Goal: Task Accomplishment & Management: Manage account settings

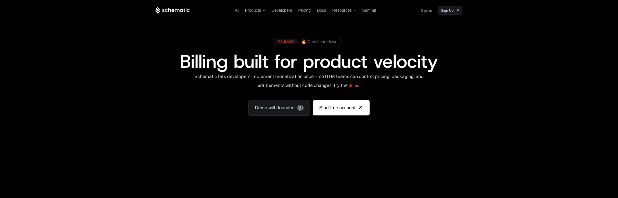
click at [428, 11] on link "Sign in" at bounding box center [426, 10] width 11 height 8
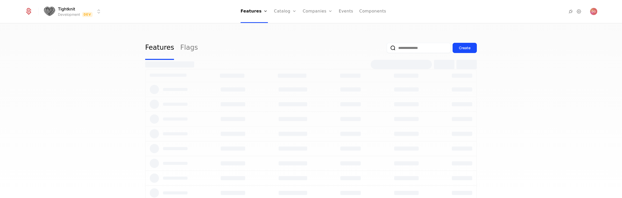
select select "**"
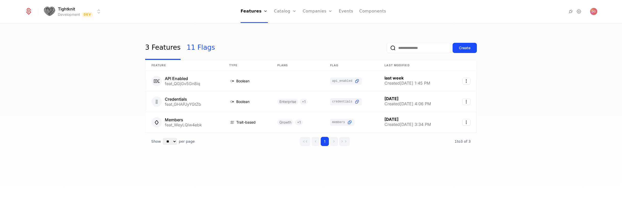
click at [197, 48] on link "11 Flags" at bounding box center [201, 48] width 28 height 24
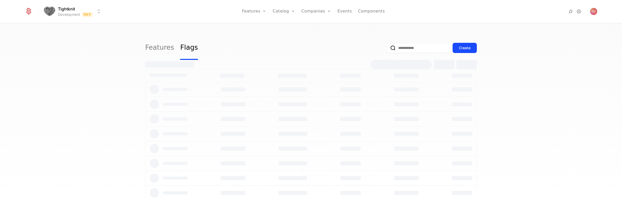
select select "**"
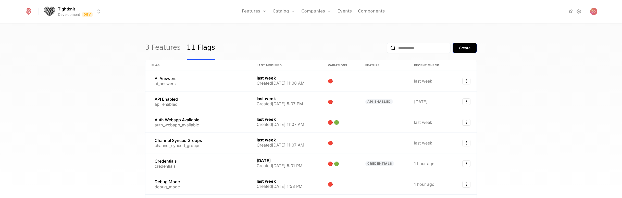
click at [467, 48] on div "Create" at bounding box center [464, 47] width 11 height 5
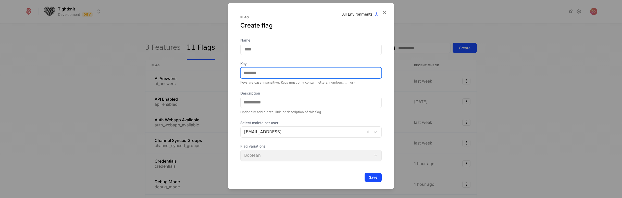
click at [267, 71] on input "Key" at bounding box center [311, 73] width 141 height 11
paste input "**********"
type input "**********"
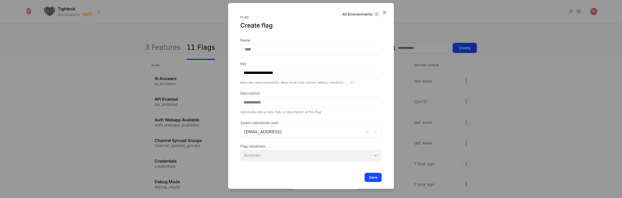
click at [264, 53] on input "Name" at bounding box center [310, 49] width 141 height 11
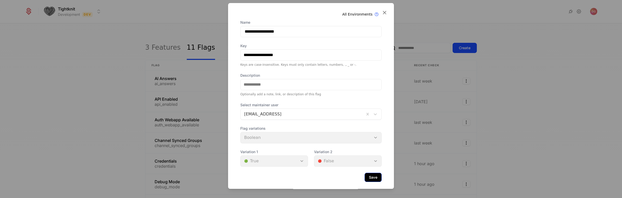
type input "**********"
click at [365, 177] on button "Save" at bounding box center [373, 177] width 17 height 9
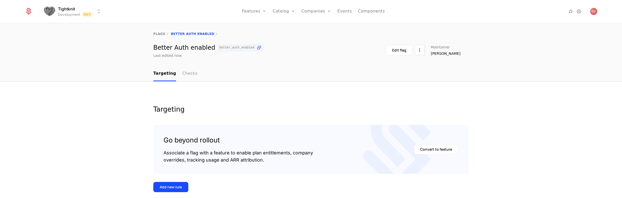
click at [182, 73] on link "Checks" at bounding box center [189, 73] width 15 height 15
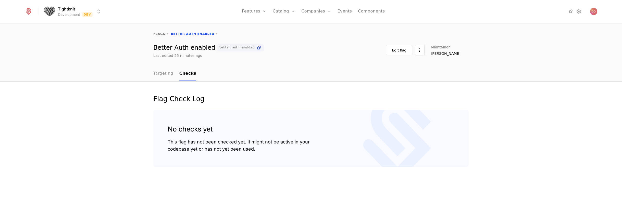
click at [164, 73] on link "Targeting" at bounding box center [163, 73] width 20 height 15
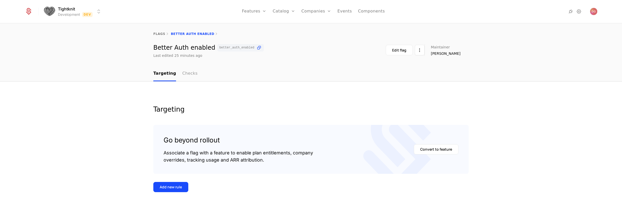
click at [184, 73] on link "Checks" at bounding box center [189, 73] width 15 height 15
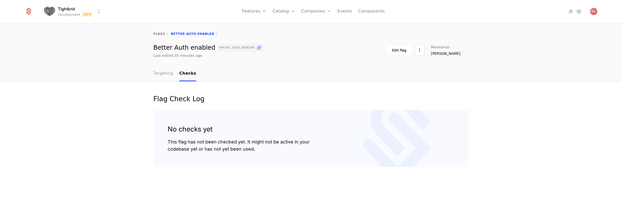
click at [162, 72] on link "Targeting" at bounding box center [163, 73] width 20 height 15
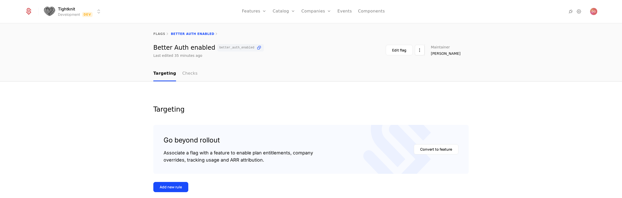
click at [183, 72] on link "Checks" at bounding box center [189, 73] width 15 height 15
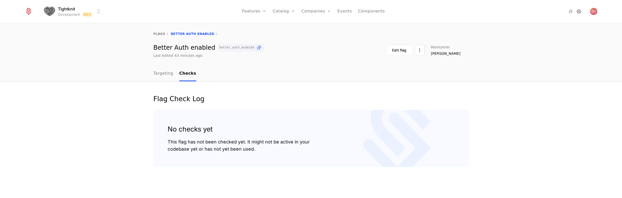
click at [579, 13] on icon at bounding box center [579, 11] width 6 height 6
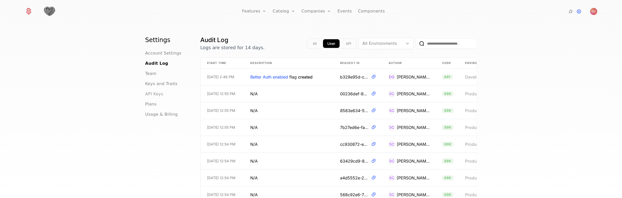
click at [157, 93] on span "API Keys" at bounding box center [154, 94] width 18 height 6
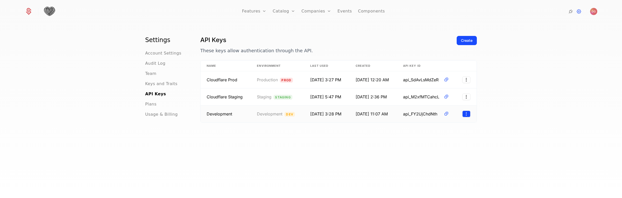
click at [465, 114] on html "Features Features Flags Catalog Plans Add Ons Credits Configuration Companies C…" at bounding box center [311, 99] width 622 height 198
click at [433, 126] on div "Edit" at bounding box center [430, 126] width 13 height 7
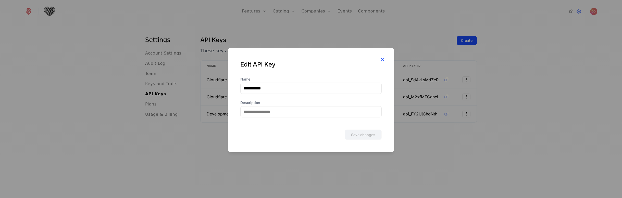
click at [383, 59] on icon "button" at bounding box center [382, 59] width 7 height 7
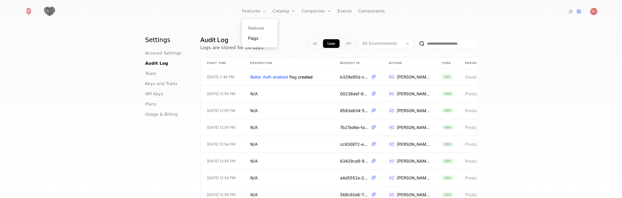
click at [260, 38] on link "Flags" at bounding box center [259, 38] width 23 height 6
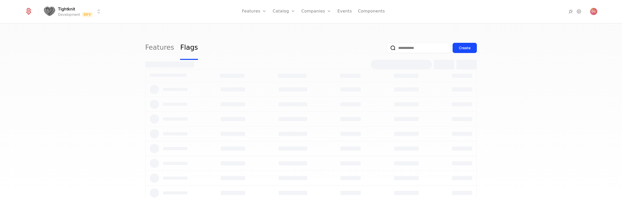
select select "**"
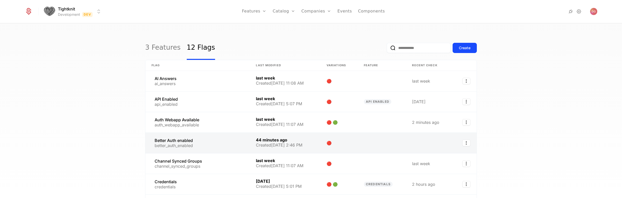
click at [205, 141] on link at bounding box center [197, 143] width 104 height 20
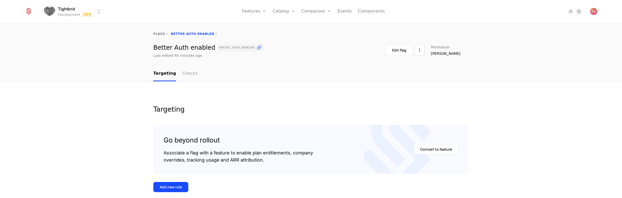
click at [183, 74] on link "Checks" at bounding box center [189, 73] width 15 height 15
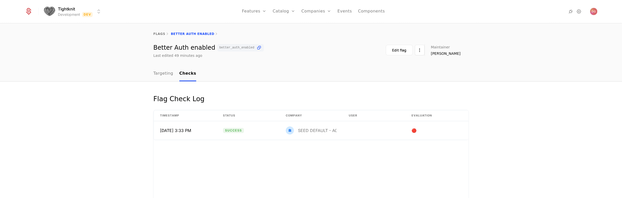
click at [110, 83] on div "Flag Check Log Timestamp Status Company User Evaluation 9/12/25, 3:33 PM Succes…" at bounding box center [311, 179] width 622 height 194
click at [133, 48] on div "Better Auth enabled better_auth_enabled Last edited 50 minutes ago Edit flag Ma…" at bounding box center [311, 51] width 622 height 14
click at [158, 73] on link "Targeting" at bounding box center [163, 73] width 20 height 15
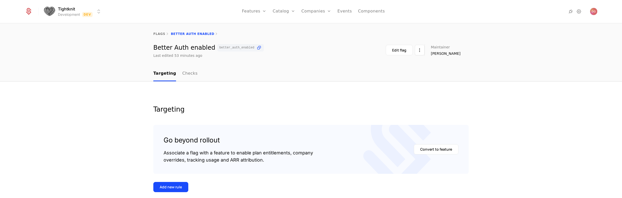
scroll to position [73, 0]
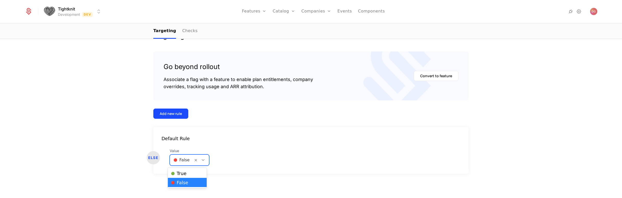
click at [201, 161] on icon at bounding box center [203, 160] width 5 height 5
click at [187, 172] on div "🟢 True" at bounding box center [187, 173] width 33 height 5
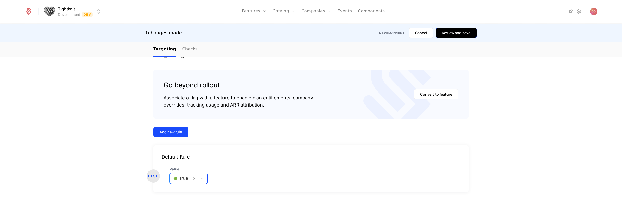
click at [462, 32] on button "Review and save" at bounding box center [456, 33] width 41 height 10
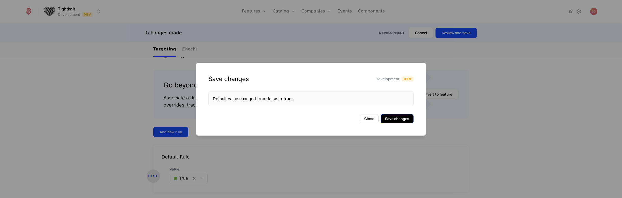
click at [406, 117] on button "Save changes" at bounding box center [397, 118] width 33 height 9
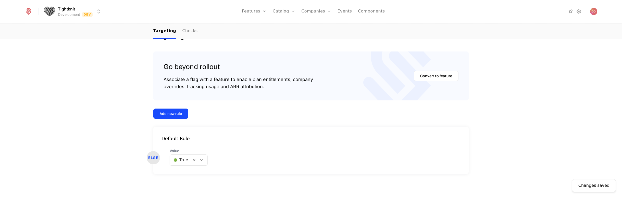
click at [197, 165] on div at bounding box center [200, 160] width 16 height 11
click at [194, 181] on div "🔴 False" at bounding box center [186, 182] width 31 height 5
click at [199, 162] on icon at bounding box center [201, 160] width 5 height 5
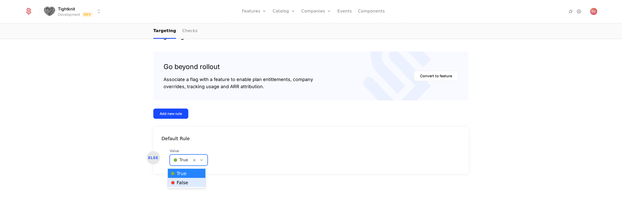
click at [191, 180] on div "🔴 False" at bounding box center [186, 182] width 31 height 5
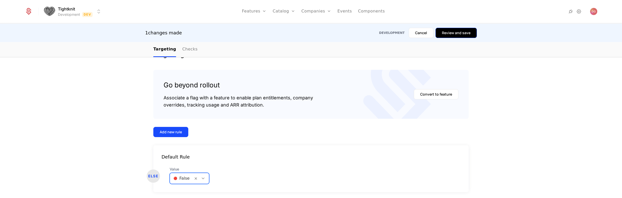
click at [449, 38] on button "Review and save" at bounding box center [456, 33] width 41 height 10
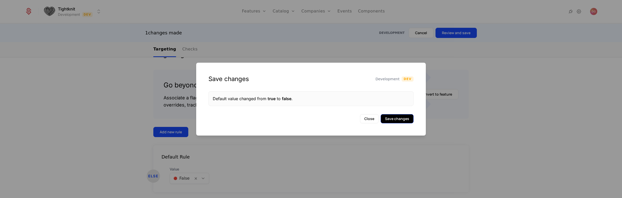
click at [401, 120] on button "Save changes" at bounding box center [397, 118] width 33 height 9
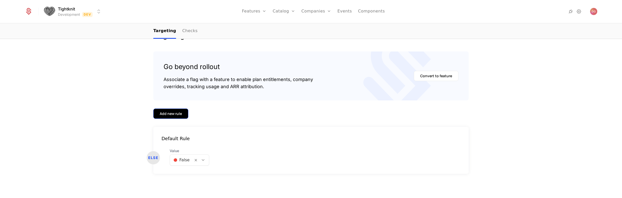
click at [176, 113] on div "Add new rule" at bounding box center [171, 113] width 22 height 5
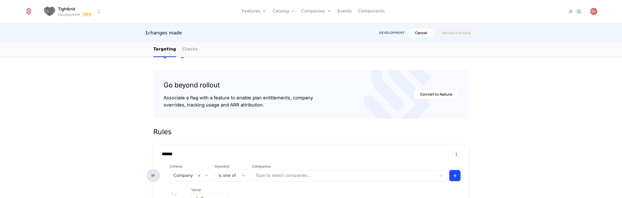
scroll to position [148, 0]
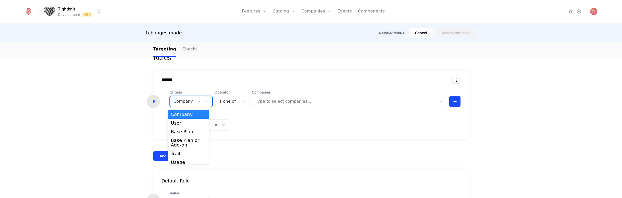
click at [204, 102] on icon at bounding box center [206, 101] width 5 height 5
drag, startPoint x: 280, startPoint y: 121, endPoint x: 239, endPoint y: 110, distance: 43.1
click at [280, 120] on div "Serve Value 🟢 True" at bounding box center [315, 121] width 291 height 17
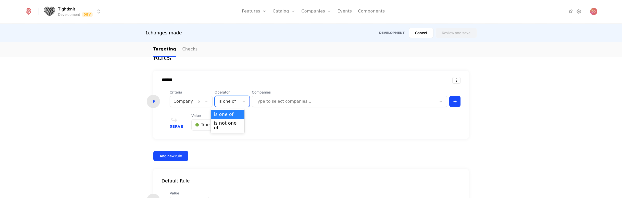
click at [234, 101] on div "is one of" at bounding box center [232, 101] width 35 height 11
click at [319, 113] on div "****** IF Criteria Company Operator is one of selected, 1 of 2. 2 results avail…" at bounding box center [310, 105] width 315 height 68
click at [314, 103] on div at bounding box center [344, 101] width 177 height 7
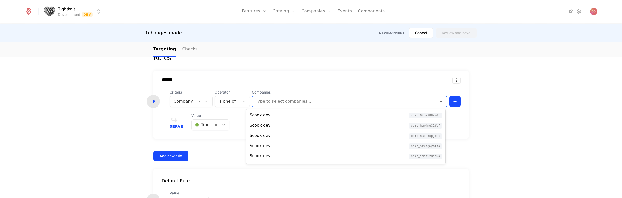
scroll to position [49, 0]
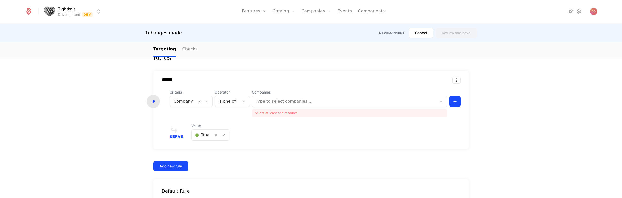
click at [297, 64] on form "Rules ****** IF Criteria Company Operator is one of Companies Type to select co…" at bounding box center [310, 140] width 315 height 174
click at [321, 27] on link "Companies" at bounding box center [318, 28] width 23 height 6
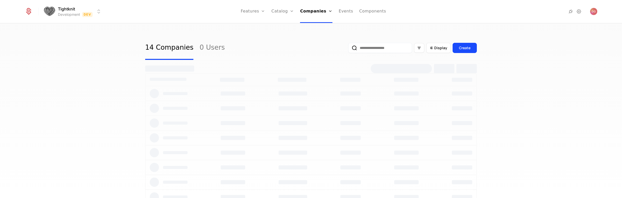
select select "**"
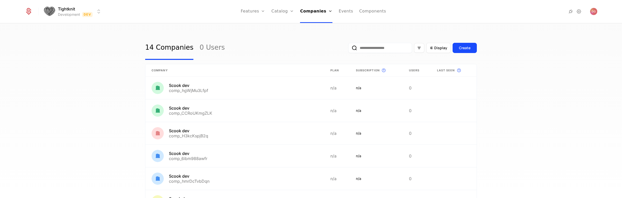
scroll to position [231, 0]
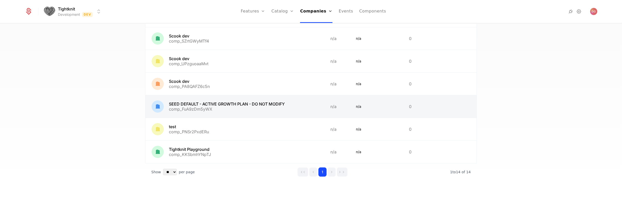
click at [206, 103] on link at bounding box center [234, 106] width 179 height 22
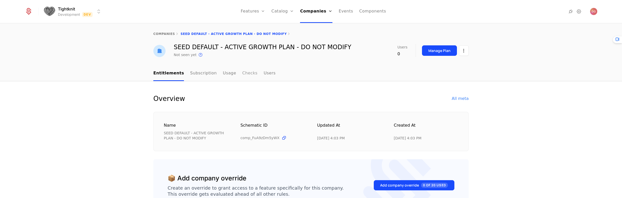
click at [242, 75] on link "Checks" at bounding box center [249, 73] width 15 height 15
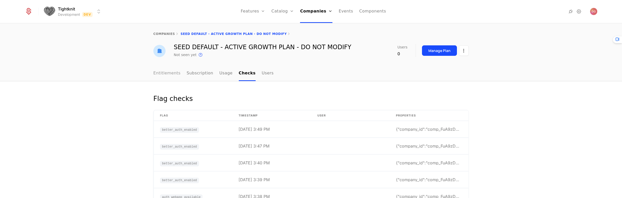
click at [164, 73] on link "Entitlements" at bounding box center [166, 73] width 27 height 15
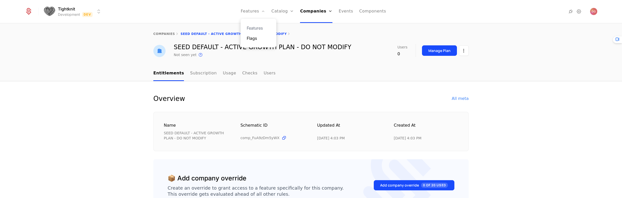
click at [257, 40] on link "Flags" at bounding box center [258, 38] width 23 height 6
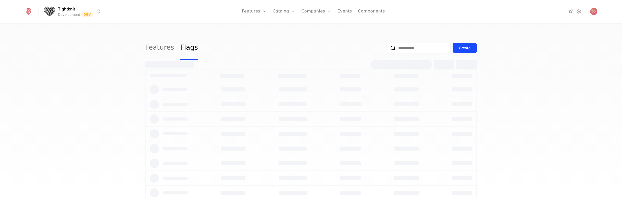
select select "**"
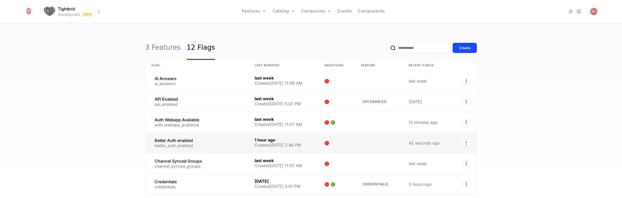
click at [195, 143] on link at bounding box center [196, 143] width 103 height 20
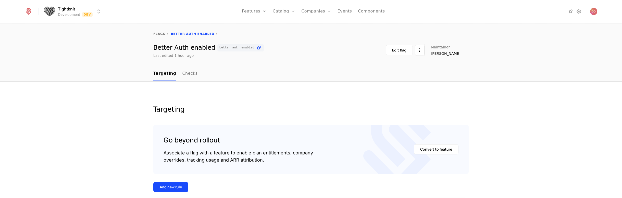
click at [173, 188] on div "Add new rule" at bounding box center [171, 187] width 22 height 5
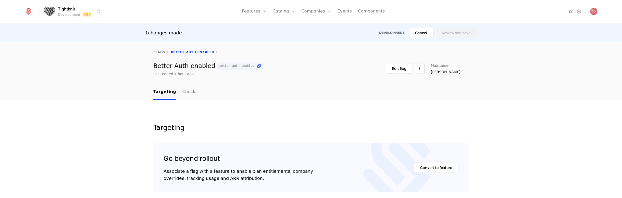
scroll to position [126, 0]
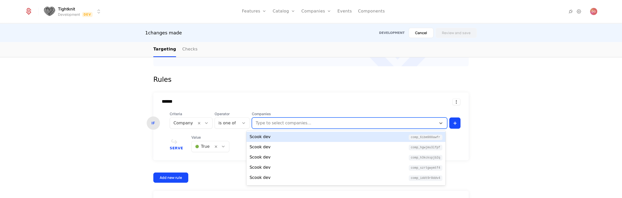
click at [279, 125] on div at bounding box center [344, 123] width 177 height 7
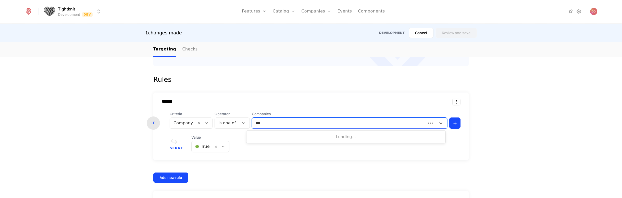
type input "****"
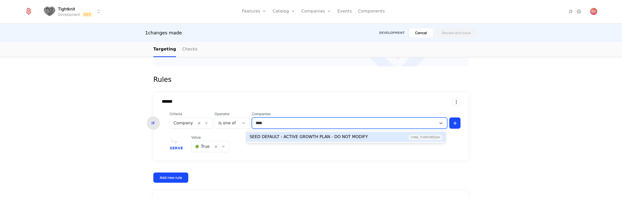
click at [298, 136] on div "SEED DEFAULT - ACTIVE GROWTH PLAN - DO NOT MODIFY" at bounding box center [309, 137] width 118 height 6
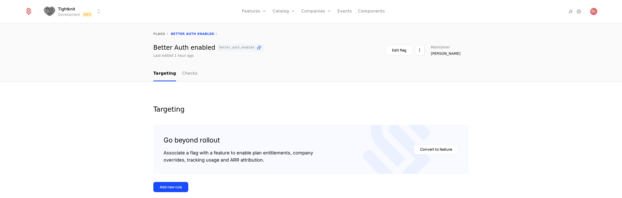
scroll to position [63, 0]
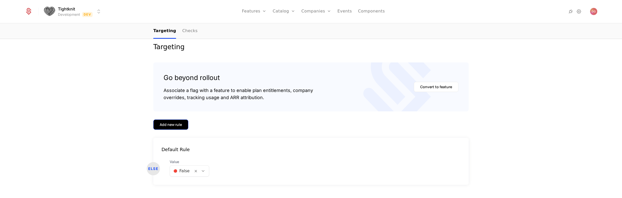
click at [175, 122] on div "Add new rule" at bounding box center [171, 124] width 22 height 5
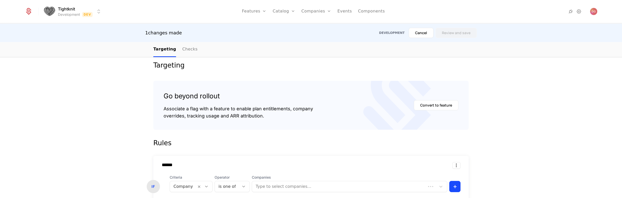
scroll to position [84, 0]
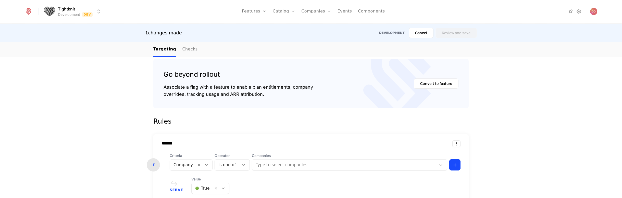
click at [285, 164] on body "Tightknit Development Dev Features Features Flags Catalog Plans Add Ons Credits…" at bounding box center [311, 99] width 622 height 198
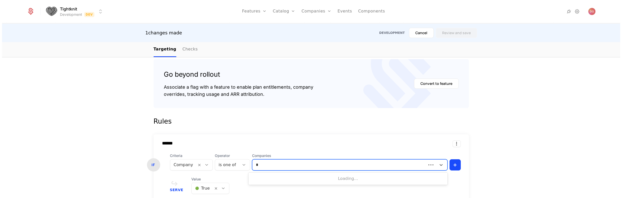
scroll to position [0, 0]
type input "****"
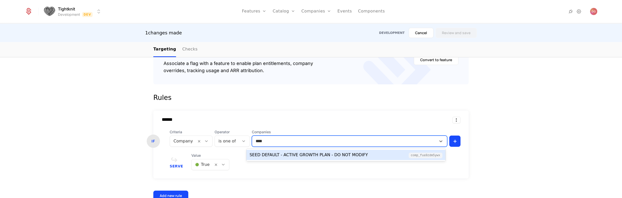
click at [312, 157] on div "SEED DEFAULT - ACTIVE GROWTH PLAN - DO NOT MODIFY" at bounding box center [309, 155] width 118 height 6
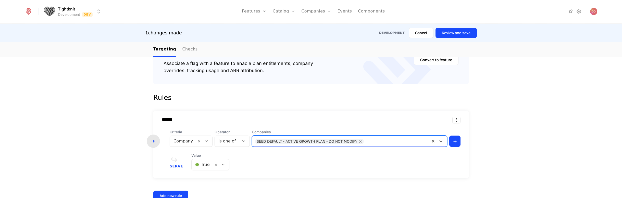
scroll to position [159, 0]
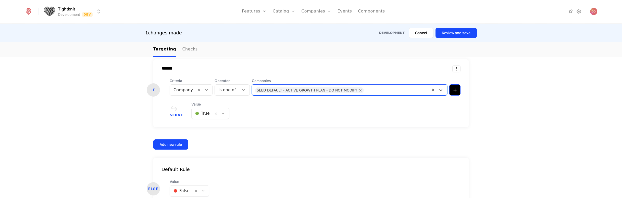
click at [454, 91] on html "Tightknit Development Dev Features Features Flags Catalog Plans Add Ons Credits…" at bounding box center [311, 99] width 622 height 198
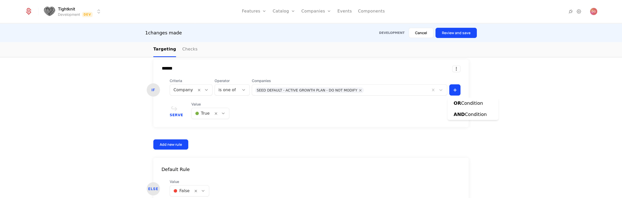
drag, startPoint x: 368, startPoint y: 120, endPoint x: 357, endPoint y: 121, distance: 10.7
click at [368, 120] on html "Tightknit Development Dev Features Features Flags Catalog Plans Add Ons Credits…" at bounding box center [311, 99] width 622 height 198
click at [298, 132] on div "****** IF Criteria Company Operator is one of Companies SEED DEFAULT - ACTIVE G…" at bounding box center [310, 104] width 315 height 90
click at [462, 31] on button "Review and save" at bounding box center [456, 33] width 41 height 10
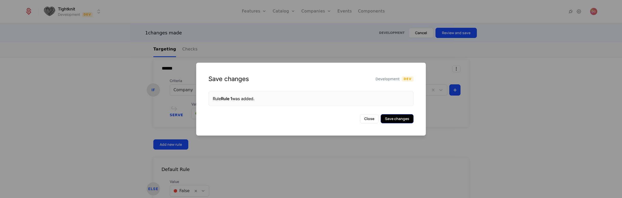
click at [395, 122] on button "Save changes" at bounding box center [397, 118] width 33 height 9
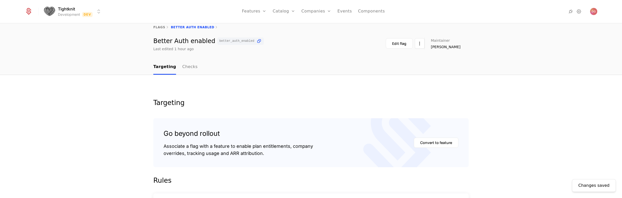
scroll to position [172, 0]
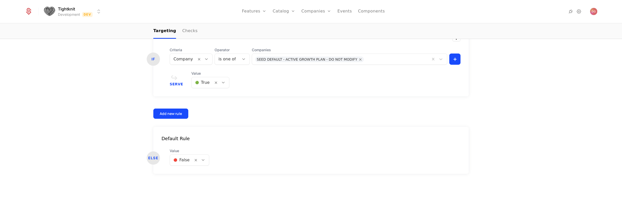
scroll to position [4, 0]
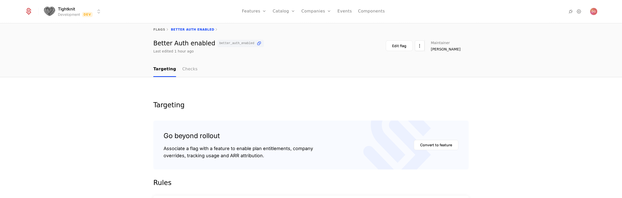
click at [184, 70] on link "Checks" at bounding box center [189, 69] width 15 height 15
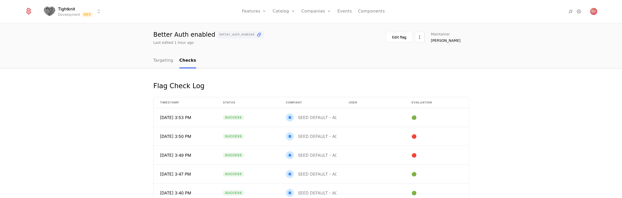
scroll to position [16, 0]
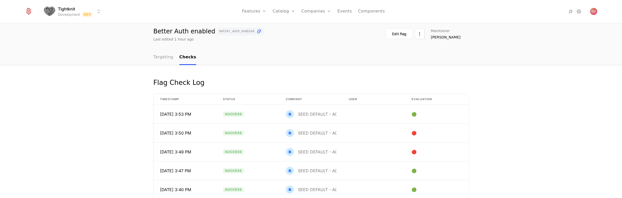
click at [159, 57] on link "Targeting" at bounding box center [163, 57] width 20 height 15
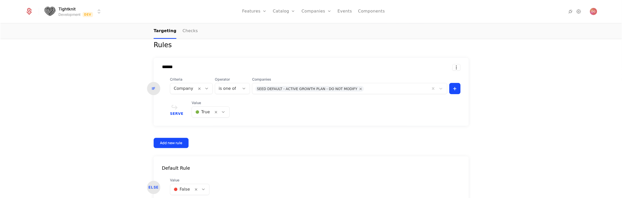
scroll to position [168, 0]
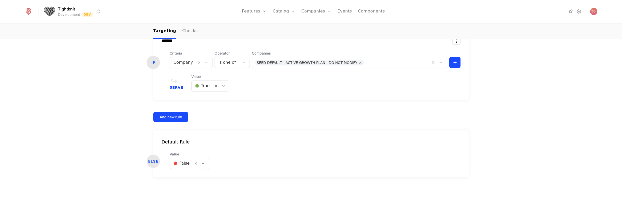
click at [223, 85] on div at bounding box center [223, 86] width 9 height 6
click at [211, 108] on div "🔴 False" at bounding box center [206, 108] width 31 height 5
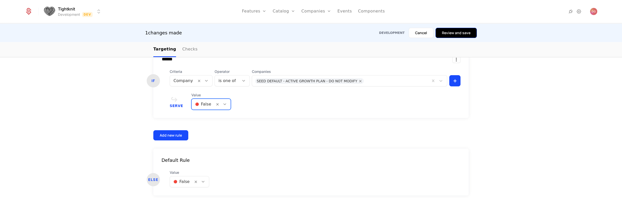
click at [456, 33] on button "Review and save" at bounding box center [456, 33] width 41 height 10
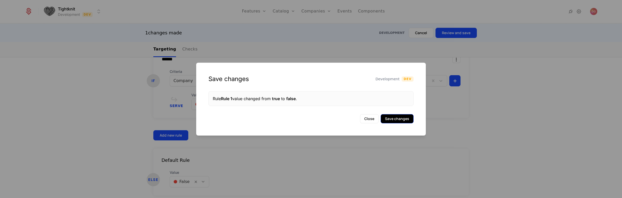
click at [400, 118] on button "Save changes" at bounding box center [397, 118] width 33 height 9
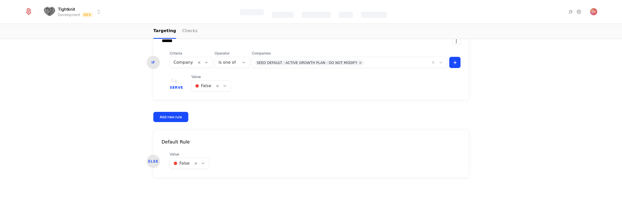
click at [223, 88] on icon at bounding box center [224, 86] width 5 height 5
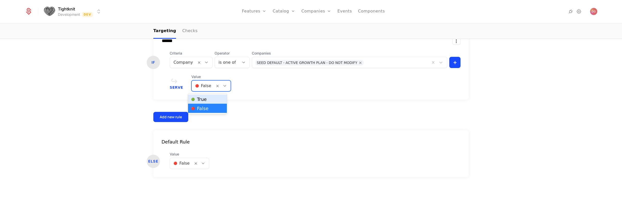
click at [213, 99] on div "🟢 True" at bounding box center [207, 99] width 33 height 5
click at [220, 89] on div at bounding box center [224, 86] width 9 height 6
click at [215, 100] on div "🟢 True" at bounding box center [207, 99] width 33 height 5
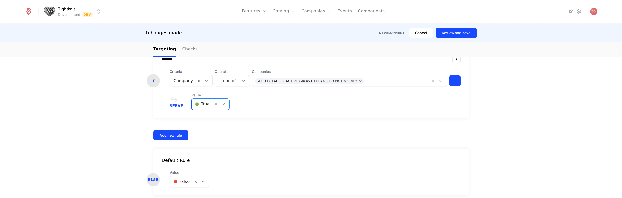
click at [463, 27] on div "1 changes made Development Cancel Review and save" at bounding box center [311, 33] width 622 height 18
click at [462, 31] on button "Review and save" at bounding box center [456, 33] width 41 height 10
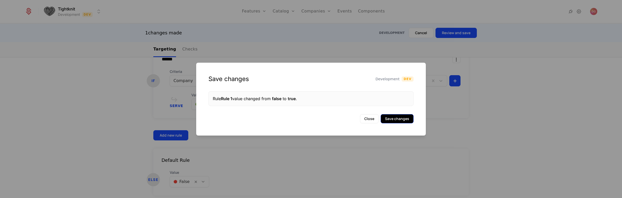
click at [398, 116] on button "Save changes" at bounding box center [397, 118] width 33 height 9
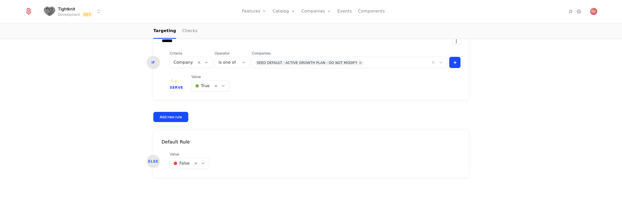
click at [104, 68] on div "Targeting Go beyond rollout Associate a flag with a feature to enable plan enti…" at bounding box center [311, 57] width 622 height 289
